Goal: Check status: Check status

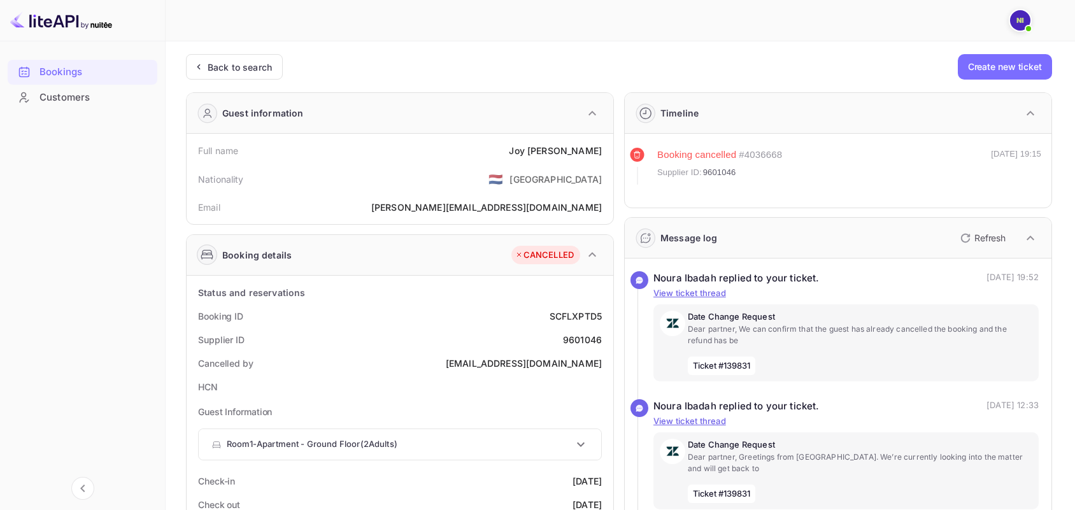
click at [222, 65] on div "Back to search" at bounding box center [240, 66] width 64 height 13
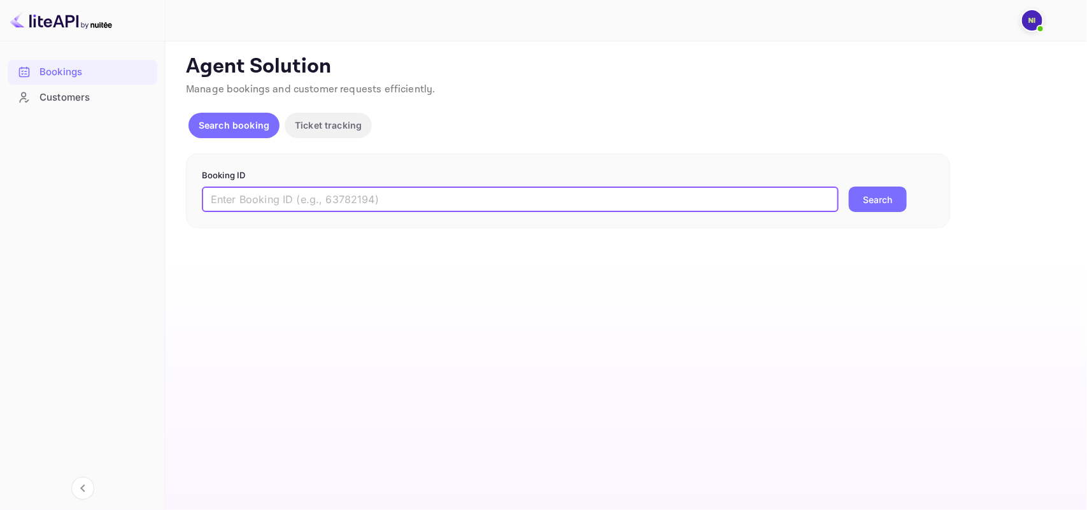
click at [265, 199] on input "text" at bounding box center [520, 199] width 637 height 25
paste input "9347367"
type input "9347367"
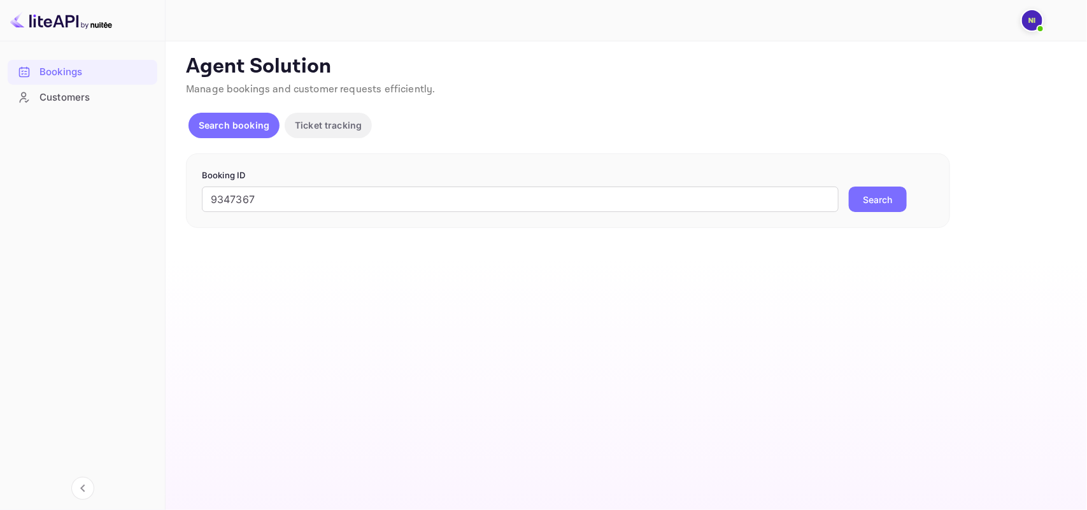
click at [885, 196] on button "Search" at bounding box center [878, 199] width 58 height 25
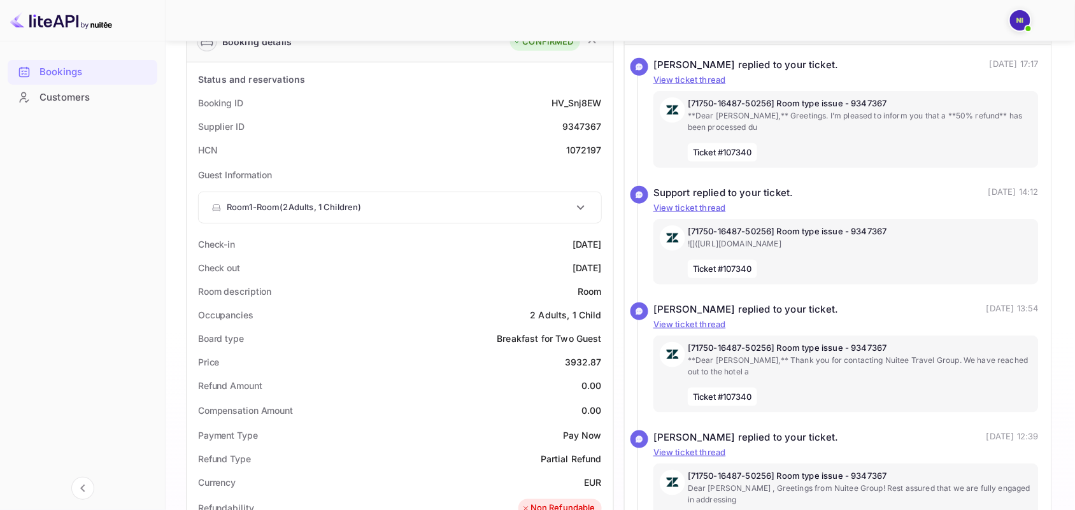
scroll to position [239, 0]
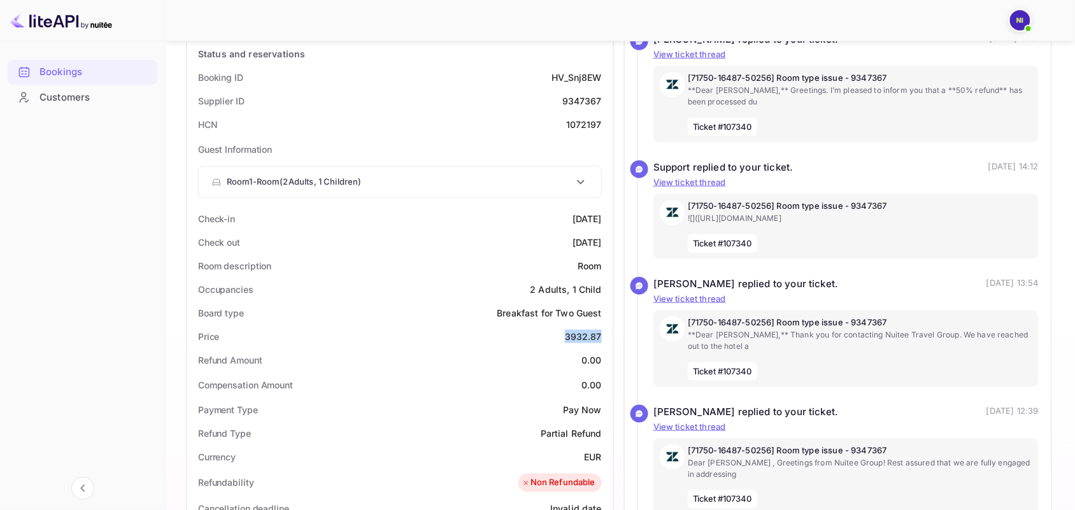
copy div "3932.87"
drag, startPoint x: 565, startPoint y: 335, endPoint x: 599, endPoint y: 337, distance: 33.8
click at [599, 337] on div "3932.87" at bounding box center [583, 336] width 37 height 13
drag, startPoint x: 0, startPoint y: 294, endPoint x: 124, endPoint y: 223, distance: 142.6
click at [0, 294] on div "Bookings Customers" at bounding box center [82, 273] width 165 height 439
